Goal: Check status: Check status

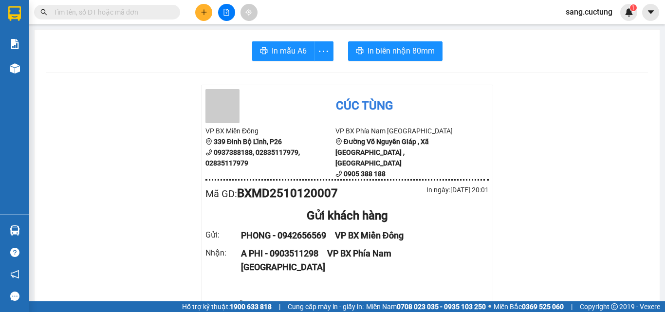
scroll to position [125, 0]
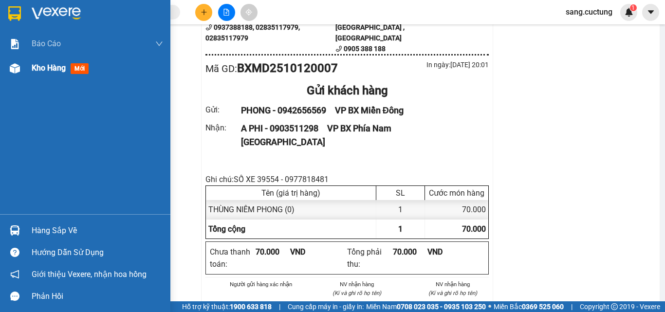
click at [10, 72] on img at bounding box center [15, 68] width 10 height 10
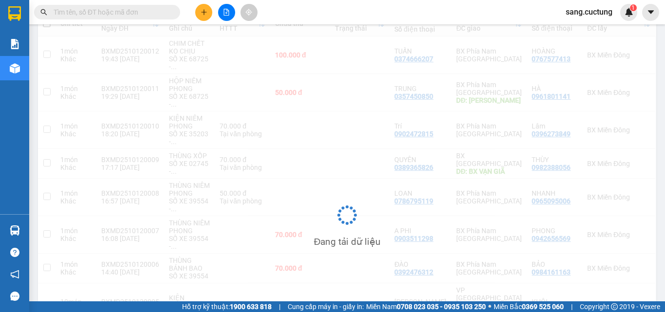
click at [284, 15] on div "Kết quả tìm kiếm ( 0 ) Bộ lọc No Data sang.cuctung 1" at bounding box center [332, 12] width 665 height 24
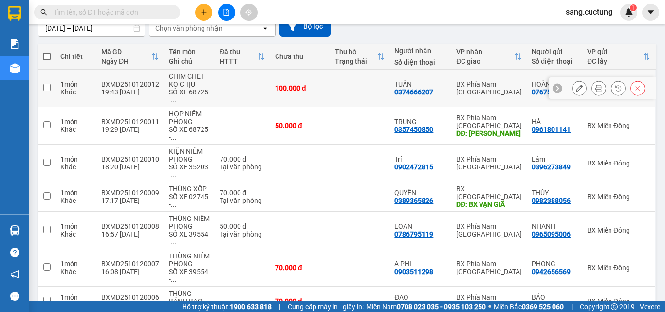
scroll to position [76, 0]
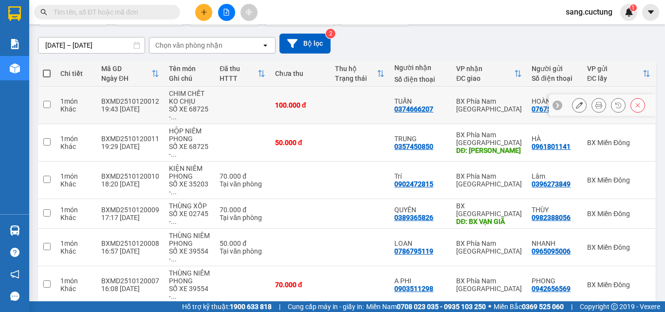
click at [592, 105] on button at bounding box center [599, 105] width 14 height 17
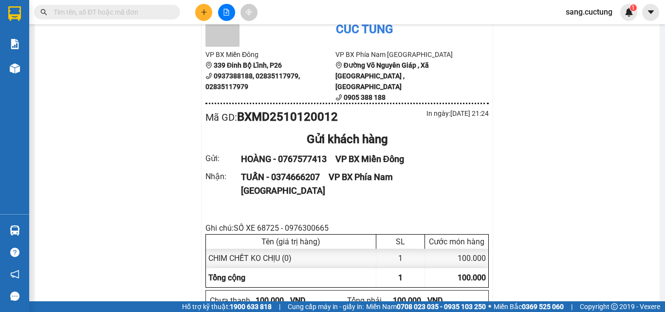
scroll to position [125, 0]
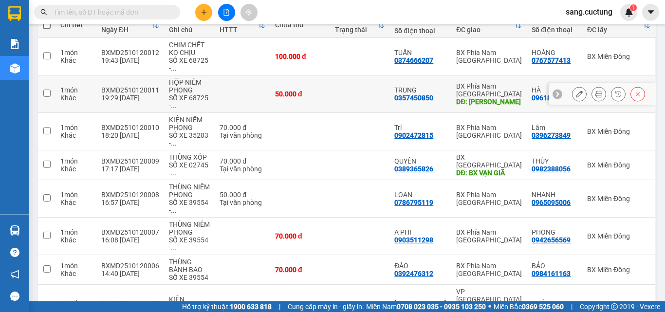
click at [595, 96] on icon at bounding box center [598, 94] width 7 height 7
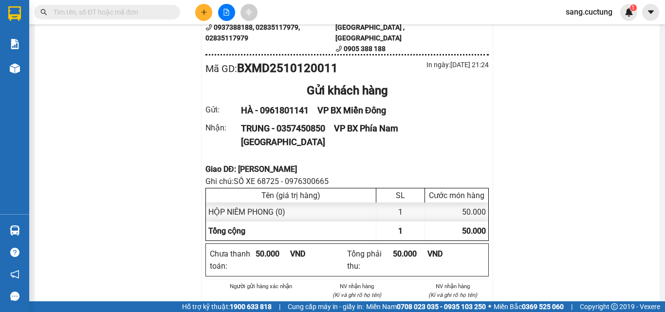
click at [237, 163] on div "Giao DĐ: [PERSON_NAME]" at bounding box center [346, 169] width 283 height 12
copy div "Giao DĐ: [PERSON_NAME]"
